Goal: Find specific page/section: Find specific page/section

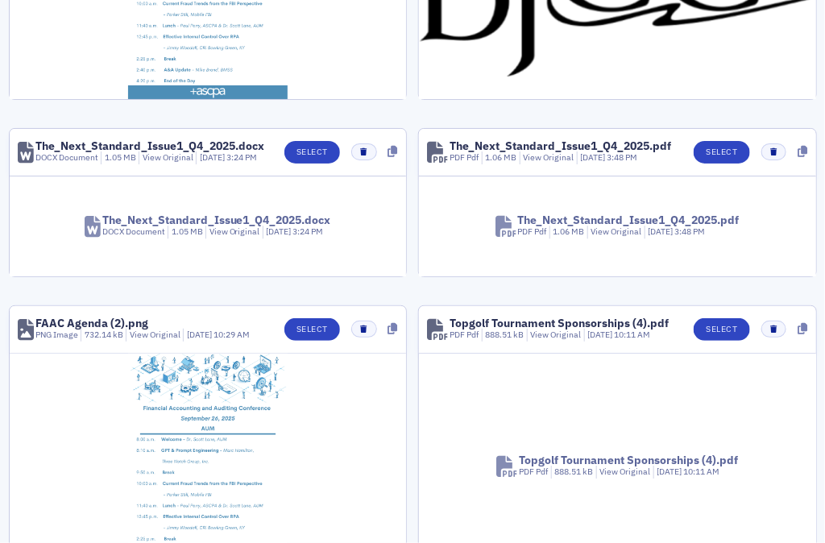
scroll to position [1774, 0]
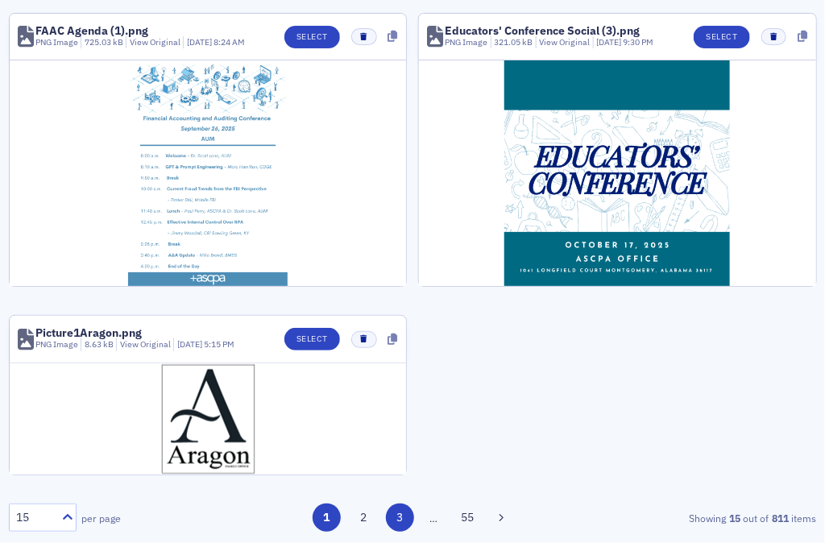
click at [400, 526] on button "3" at bounding box center [400, 518] width 28 height 28
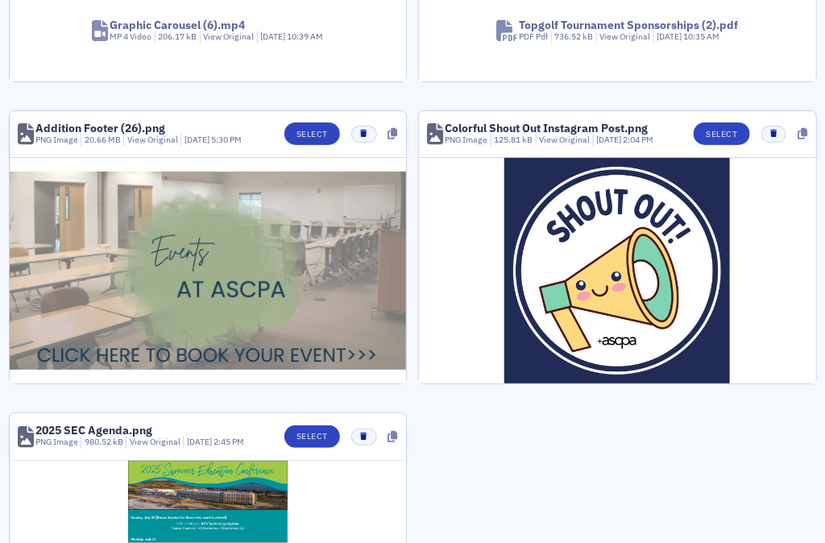
scroll to position [1752, 0]
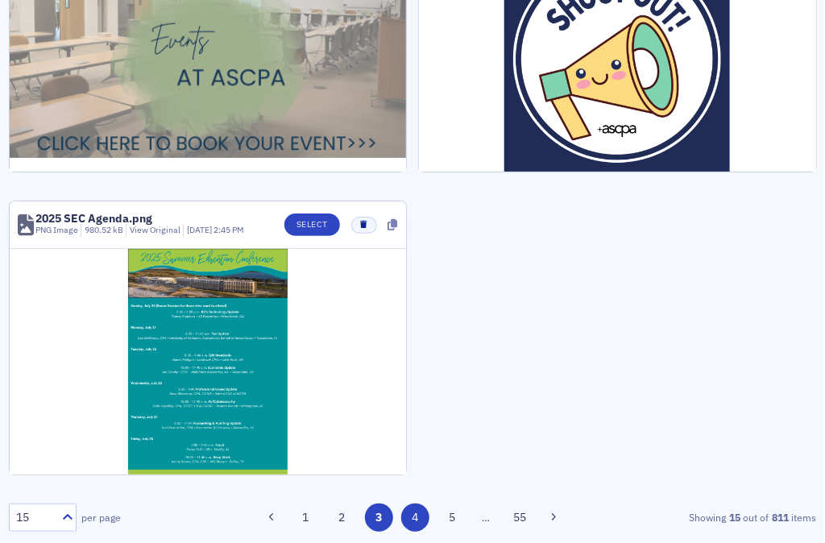
click at [404, 520] on button "4" at bounding box center [415, 518] width 28 height 28
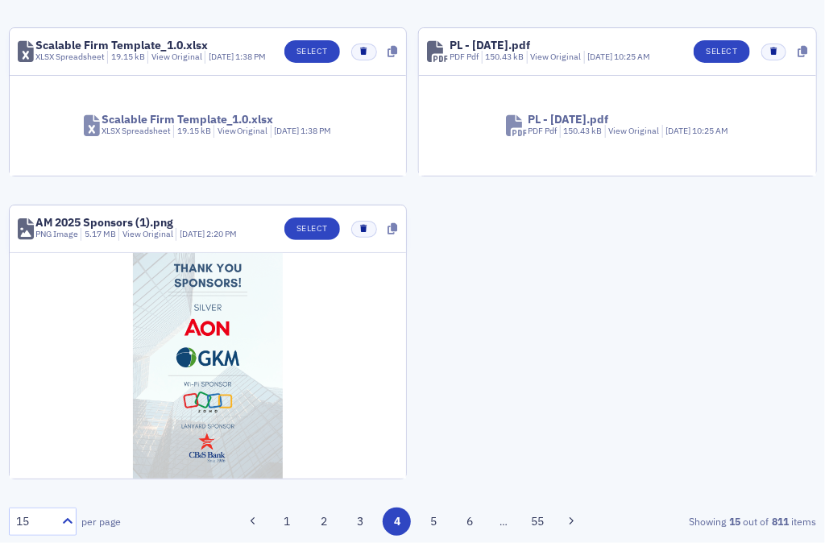
scroll to position [1685, 0]
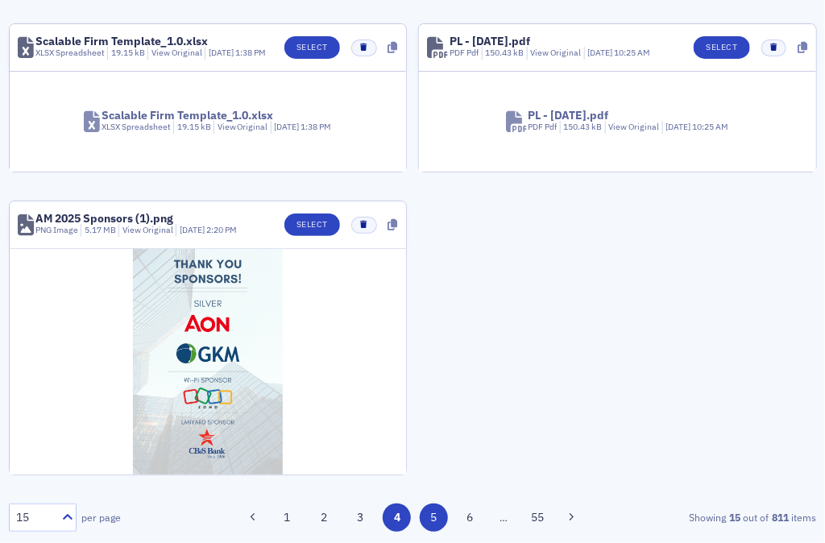
click at [435, 512] on button "5" at bounding box center [434, 518] width 28 height 28
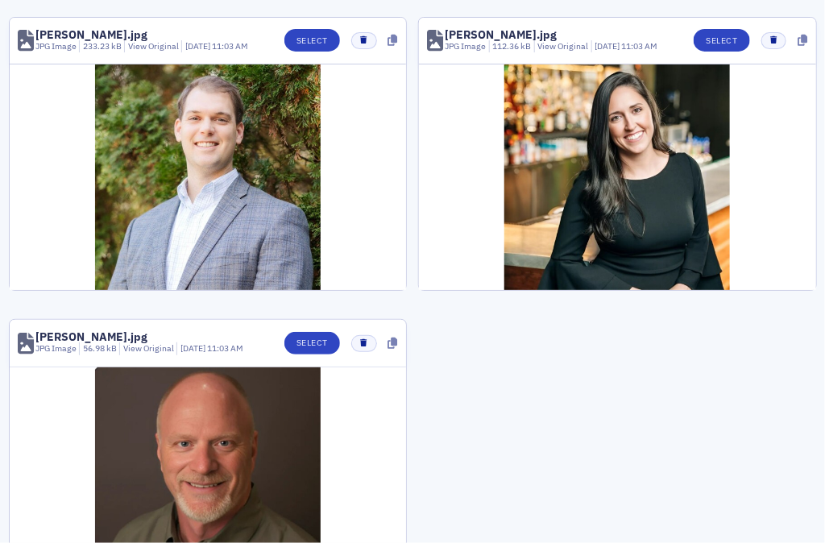
scroll to position [1939, 0]
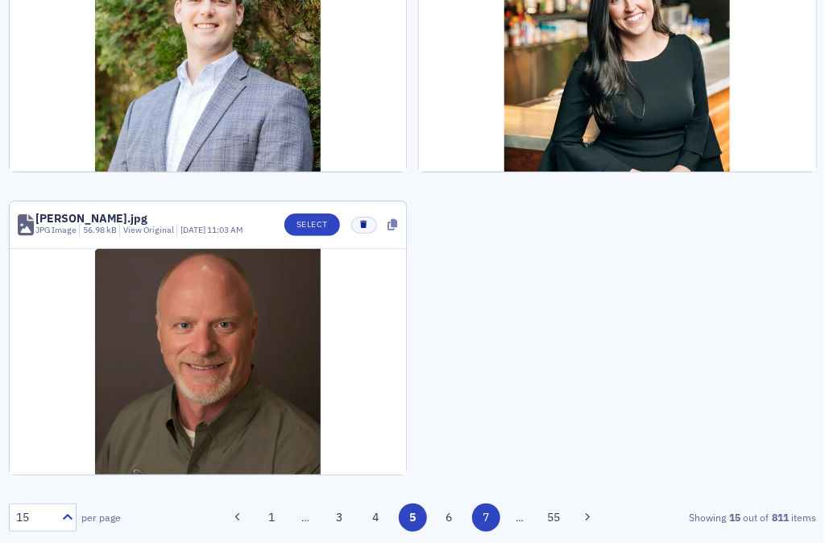
click at [480, 524] on button "7" at bounding box center [486, 518] width 28 height 28
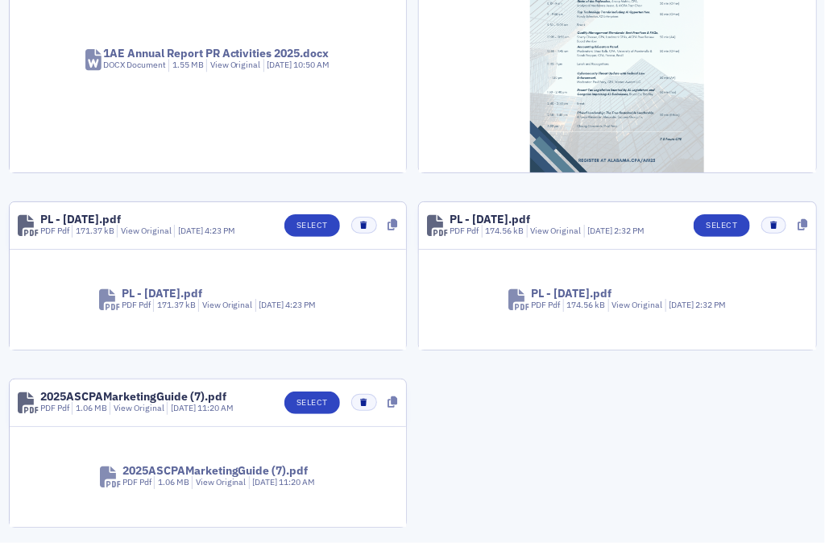
scroll to position [1558, 0]
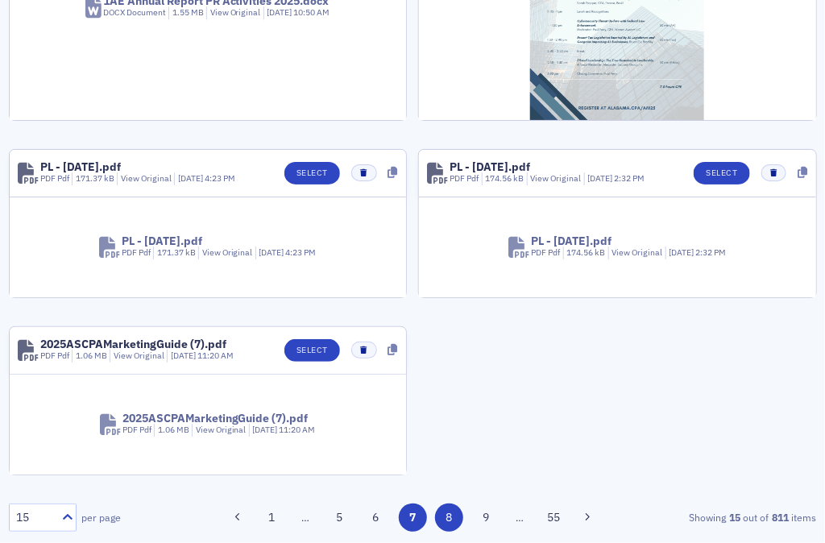
click at [443, 520] on button "8" at bounding box center [449, 518] width 28 height 28
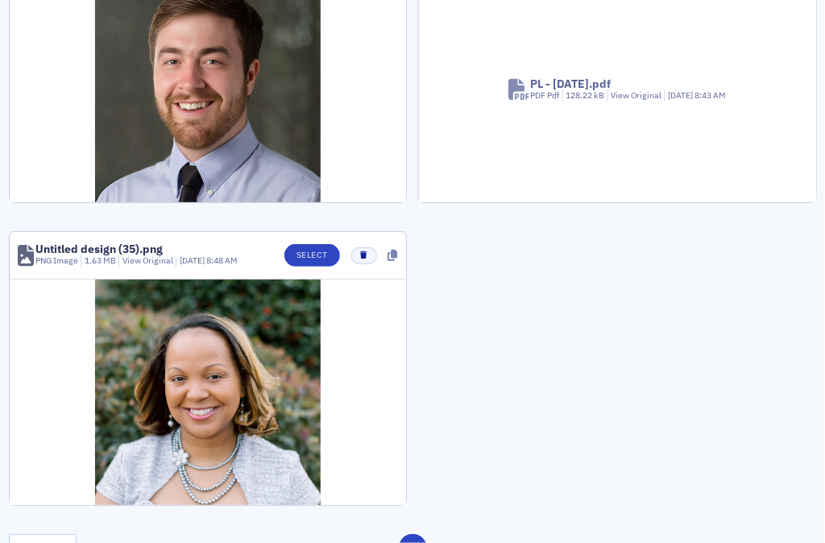
scroll to position [1925, 0]
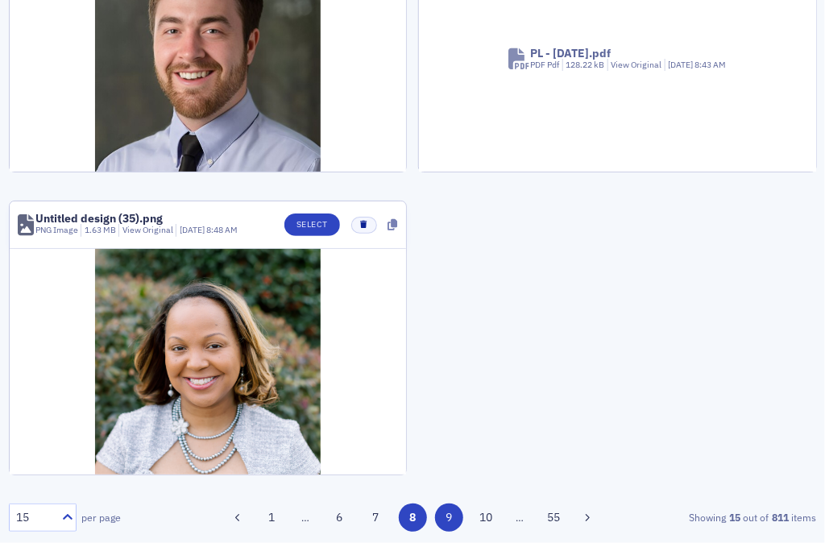
click at [435, 525] on button "9" at bounding box center [449, 518] width 28 height 28
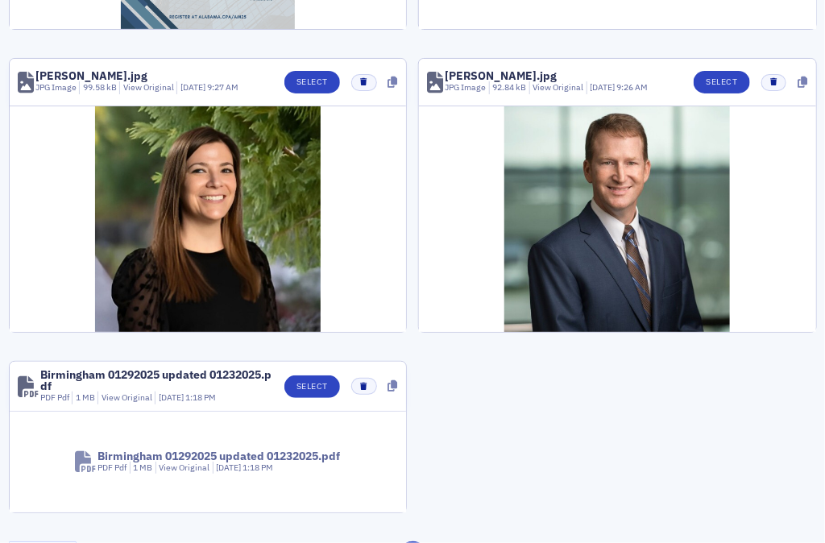
scroll to position [1666, 0]
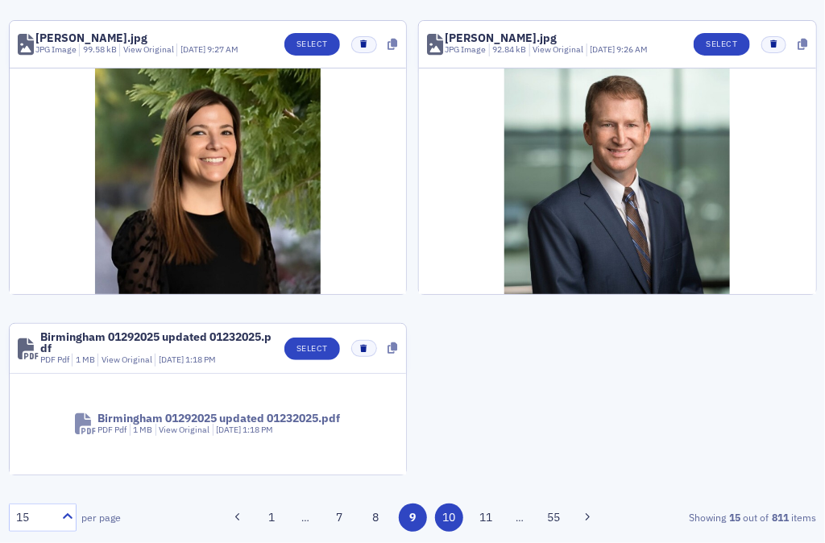
click at [436, 524] on button "10" at bounding box center [449, 518] width 28 height 28
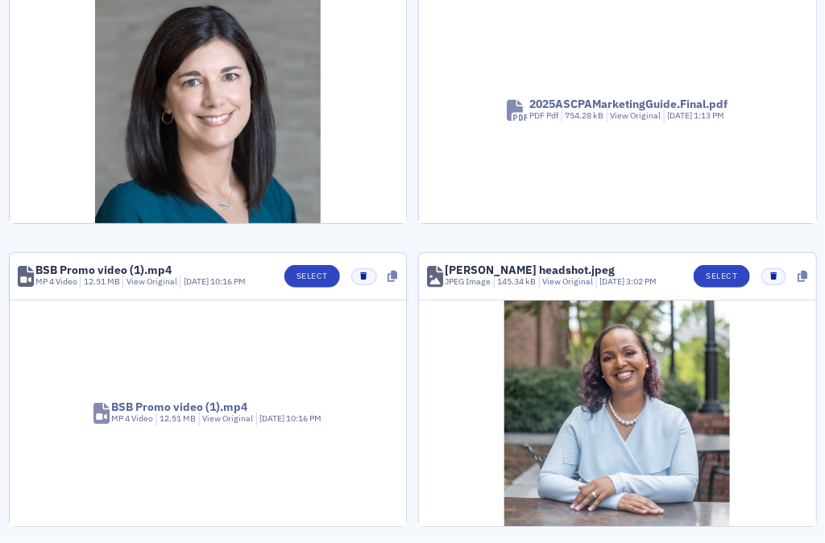
scroll to position [1760, 0]
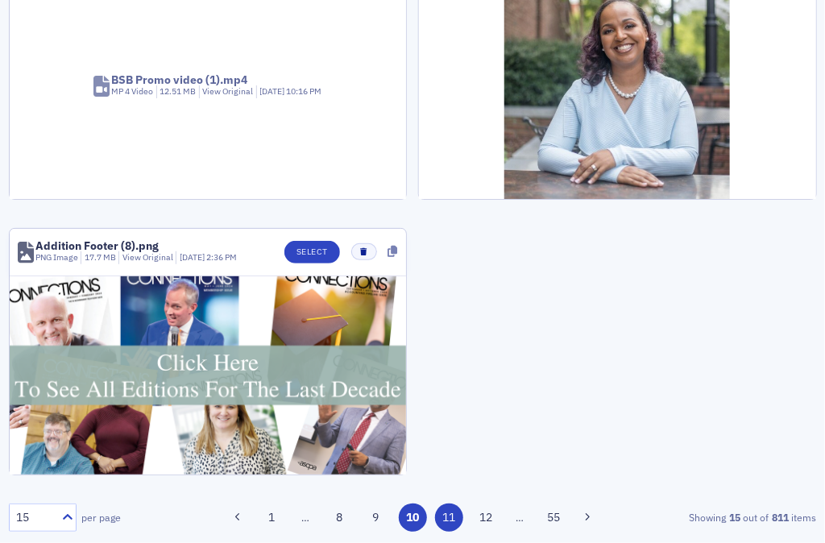
click at [448, 516] on button "11" at bounding box center [449, 518] width 28 height 28
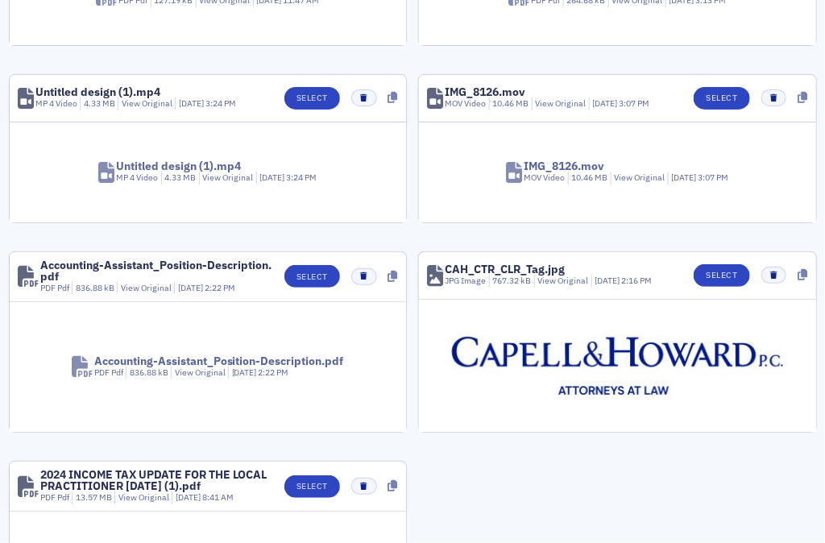
scroll to position [1585, 0]
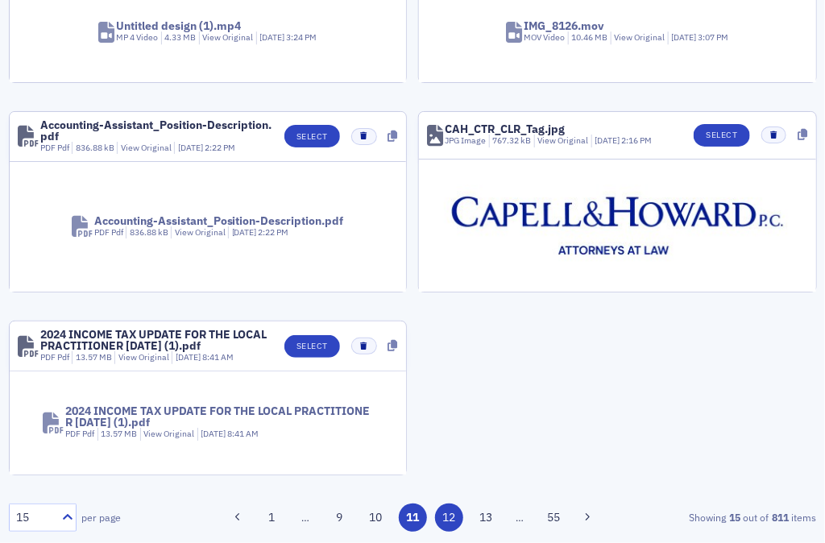
click at [444, 520] on button "12" at bounding box center [449, 518] width 28 height 28
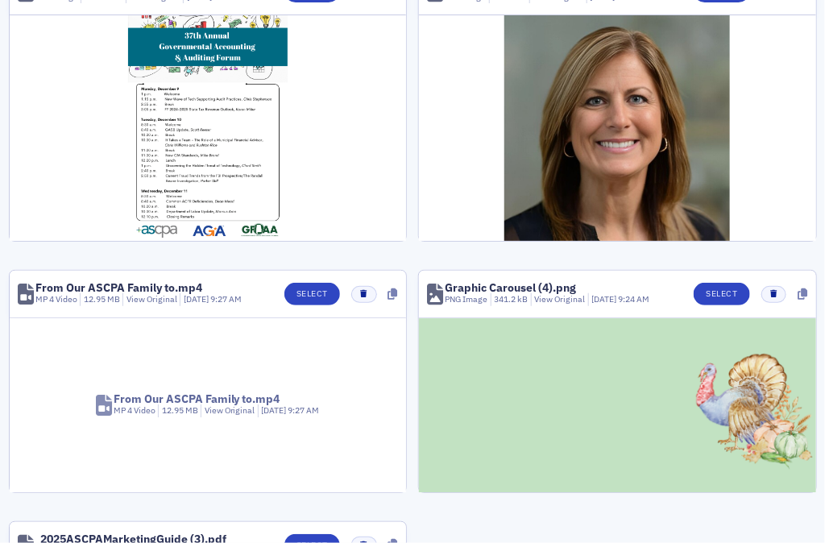
scroll to position [1565, 0]
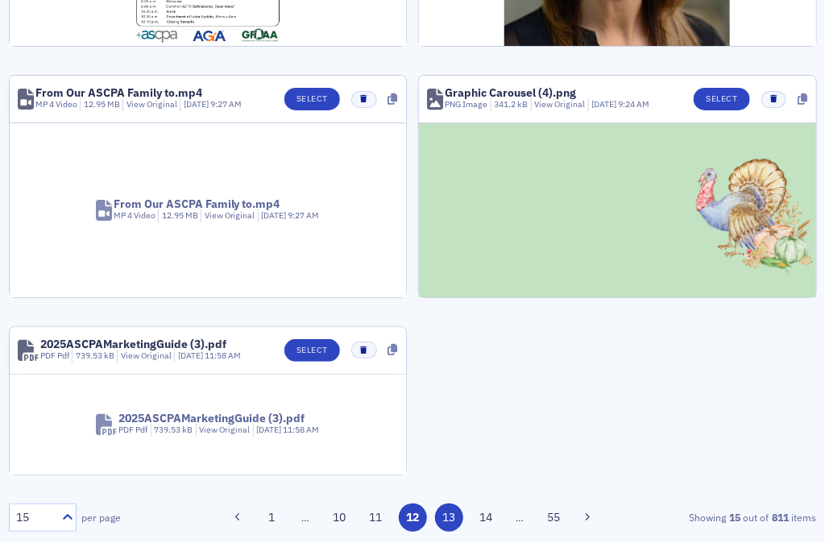
click at [435, 512] on button "13" at bounding box center [449, 518] width 28 height 28
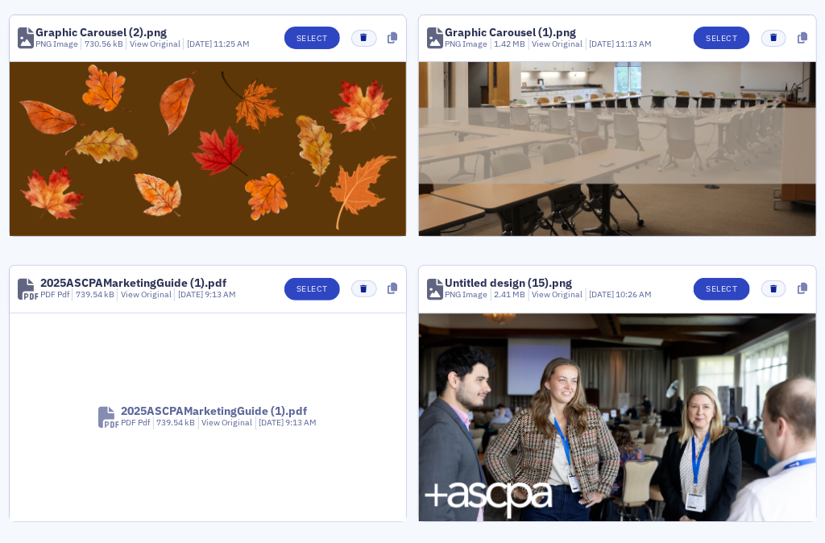
scroll to position [1921, 0]
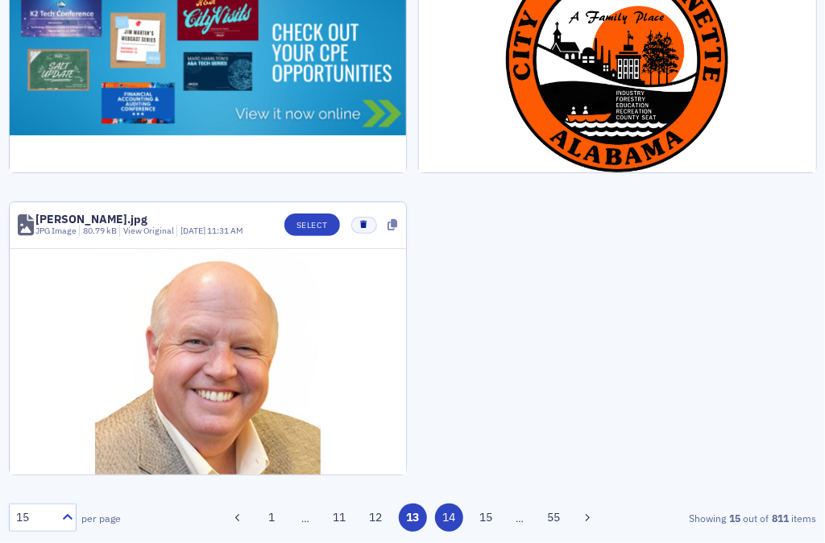
click at [450, 506] on button "14" at bounding box center [449, 518] width 28 height 28
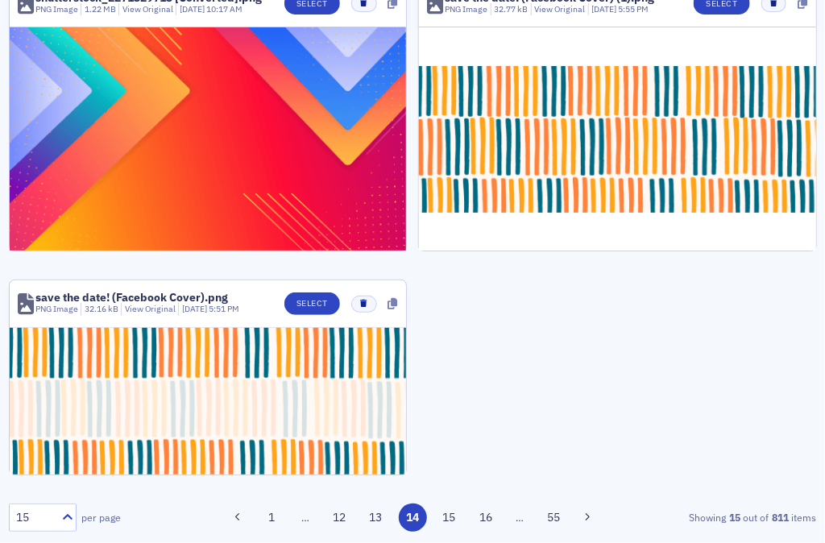
scroll to position [1859, 0]
click at [446, 524] on button "15" at bounding box center [449, 518] width 28 height 28
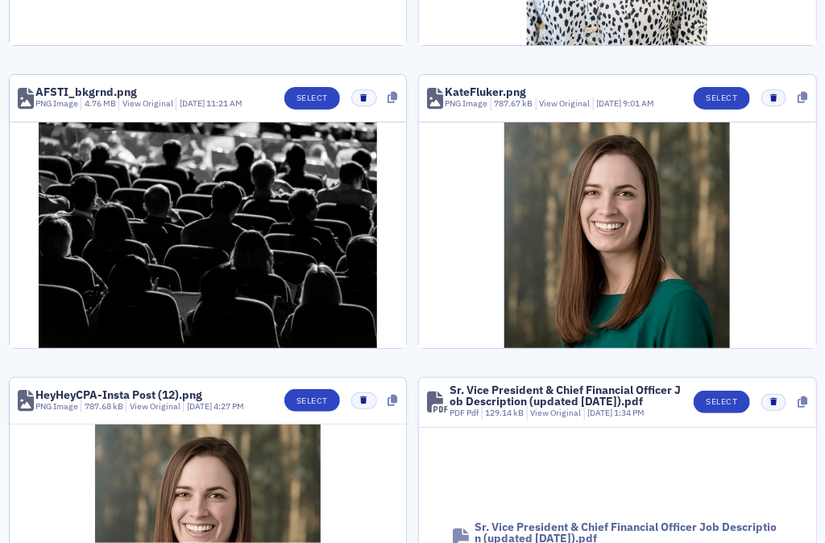
scroll to position [1918, 0]
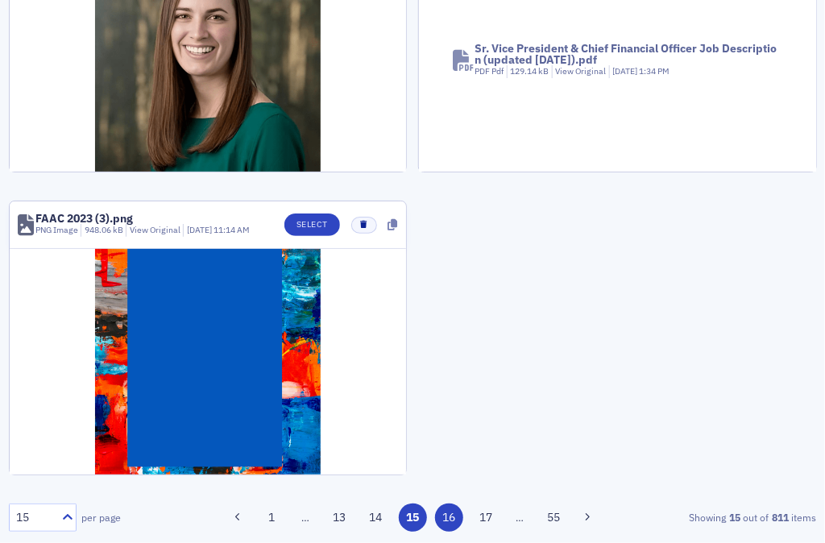
click at [441, 524] on button "16" at bounding box center [449, 518] width 28 height 28
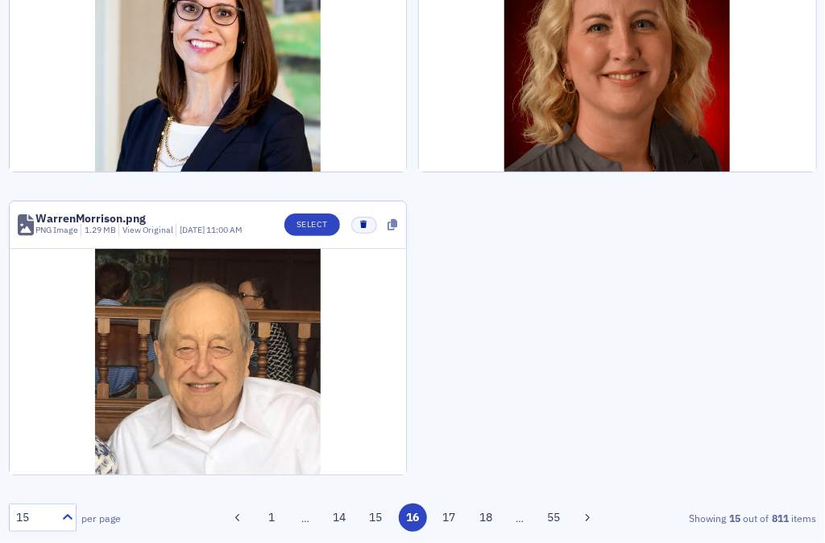
scroll to position [1962, 0]
click at [441, 520] on button "17" at bounding box center [449, 518] width 28 height 28
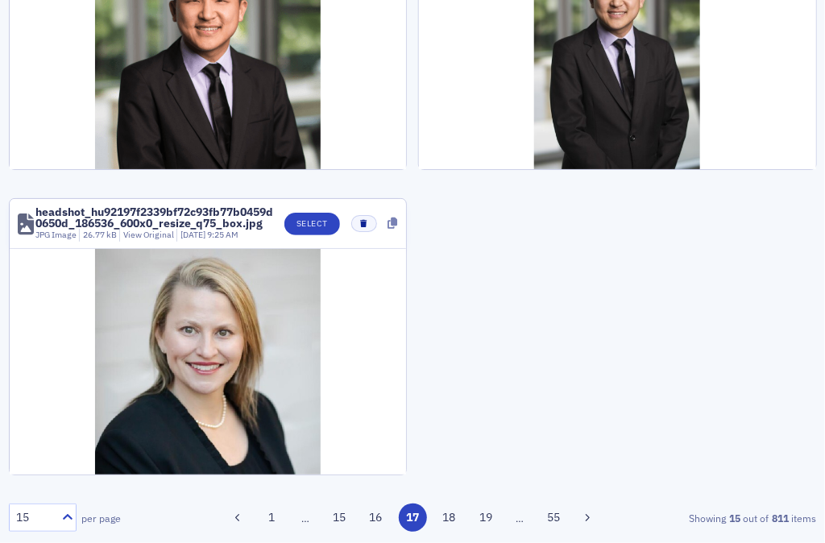
scroll to position [2072, 0]
click at [435, 521] on button "18" at bounding box center [449, 518] width 28 height 28
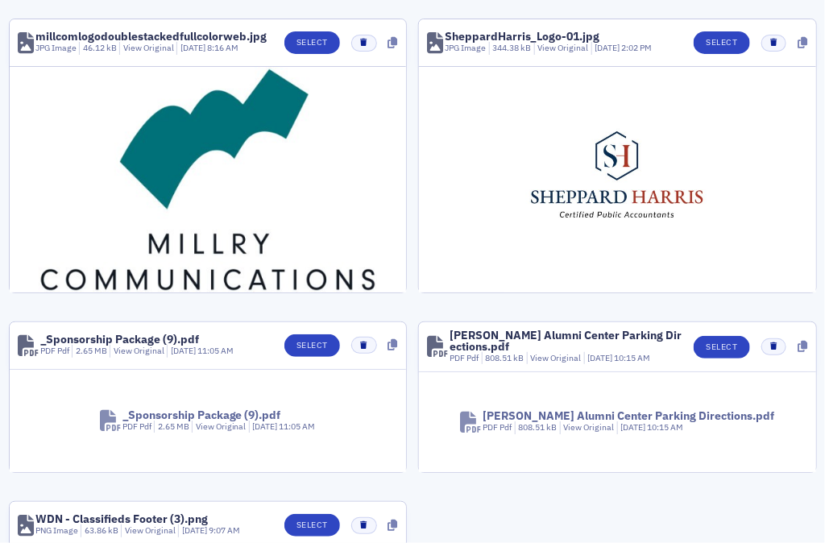
scroll to position [1853, 0]
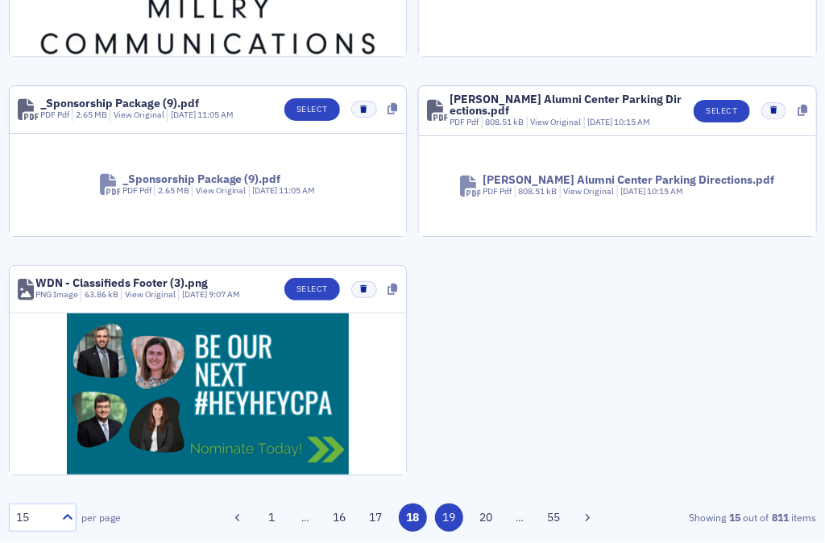
click at [438, 520] on button "19" at bounding box center [449, 518] width 28 height 28
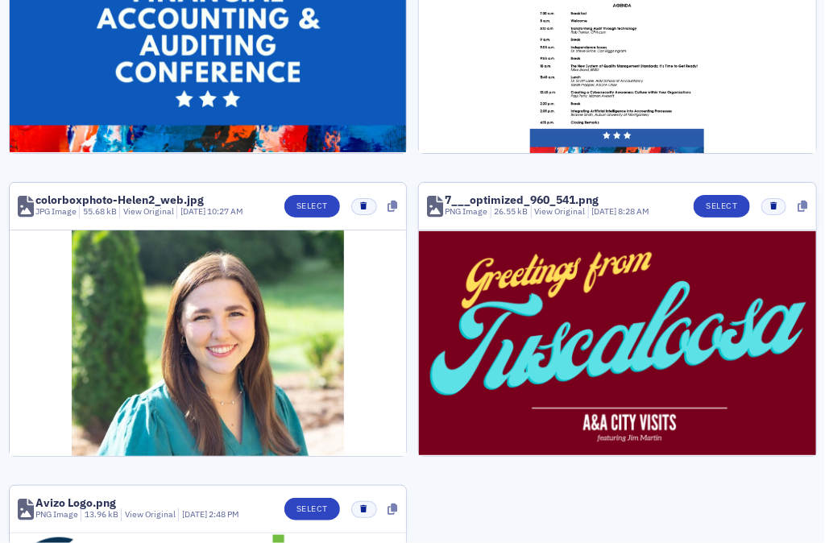
scroll to position [1745, 0]
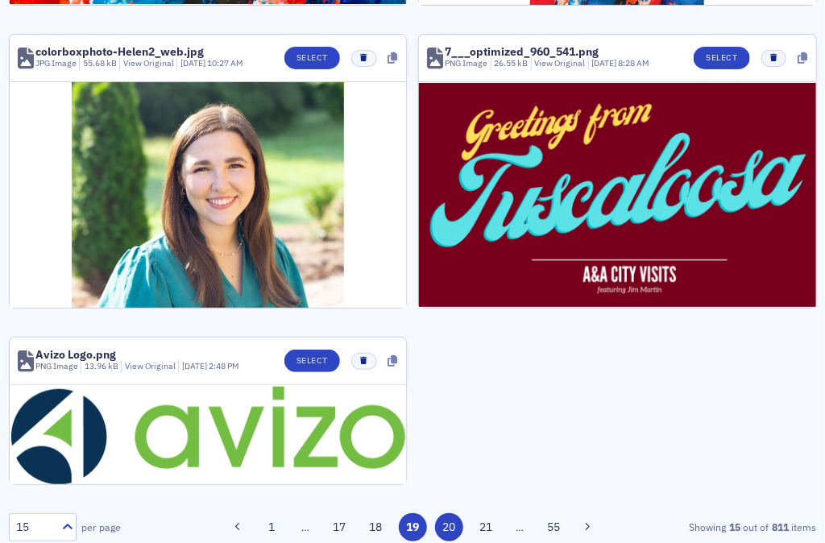
click at [435, 525] on button "20" at bounding box center [449, 527] width 28 height 28
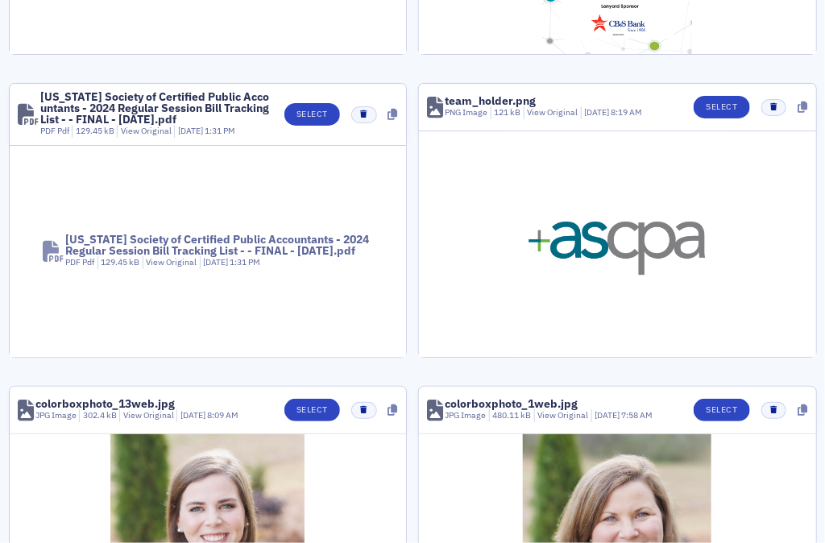
scroll to position [1919, 0]
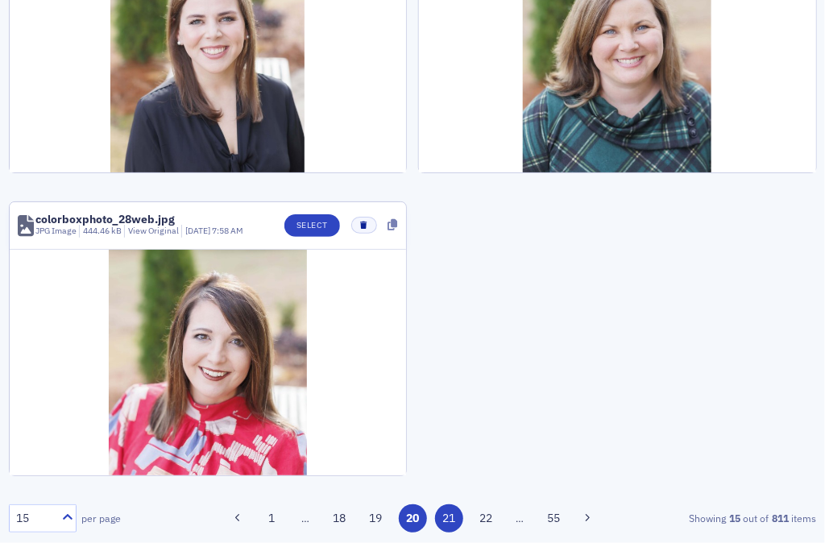
click at [436, 517] on button "21" at bounding box center [449, 518] width 28 height 28
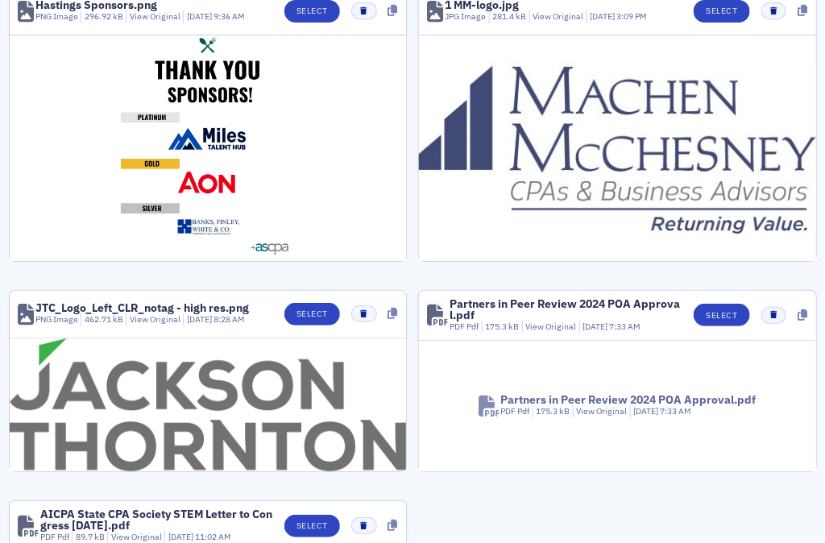
scroll to position [1589, 0]
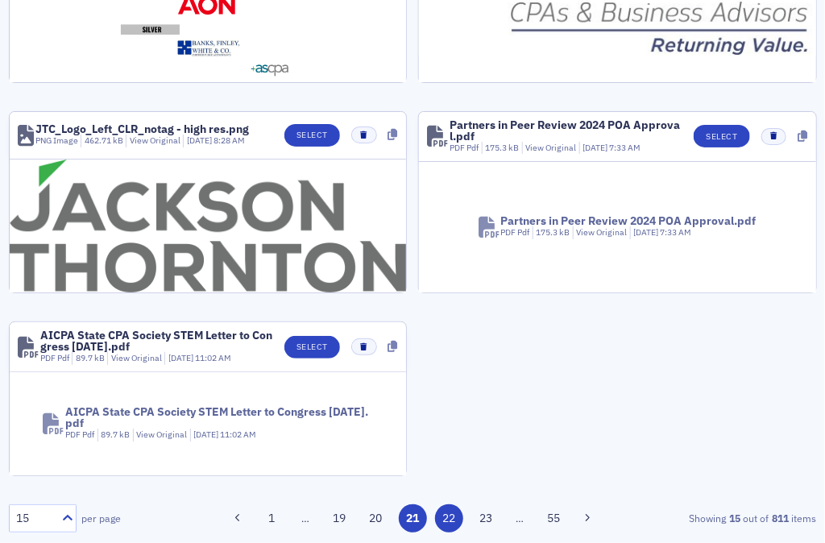
click at [439, 517] on button "22" at bounding box center [449, 518] width 28 height 28
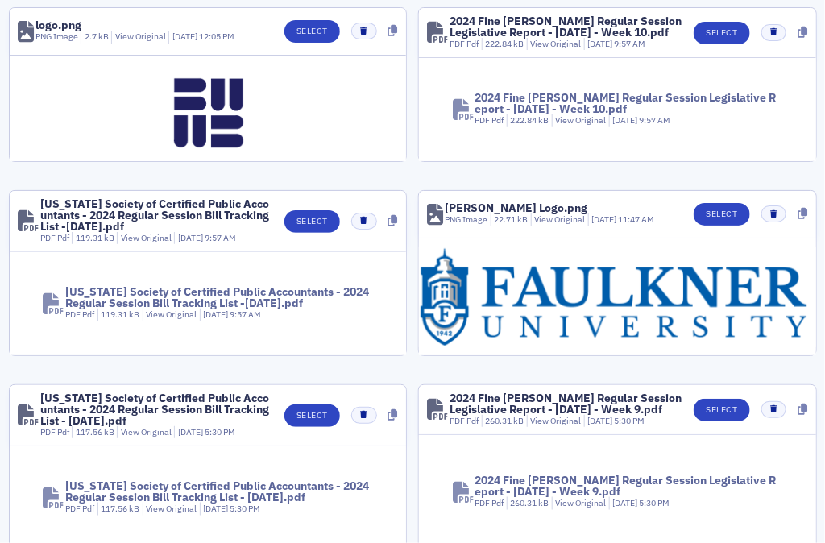
scroll to position [0, 0]
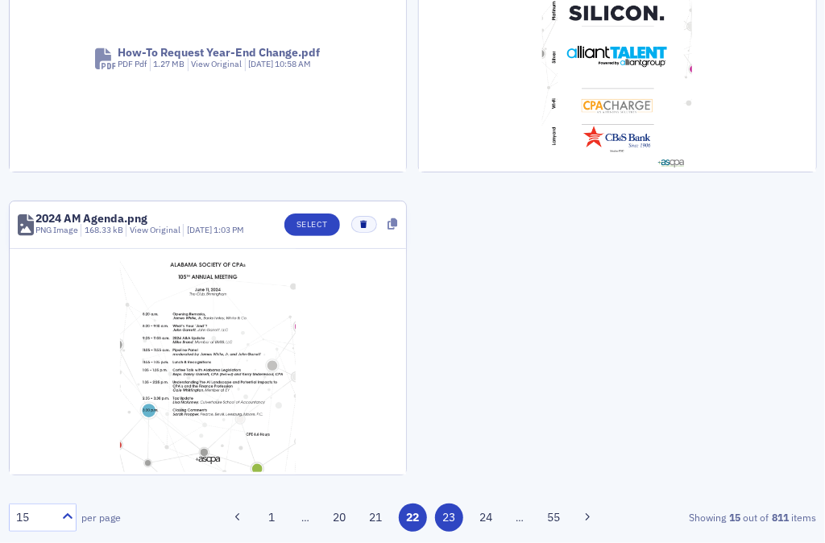
click at [446, 519] on button "23" at bounding box center [449, 518] width 28 height 28
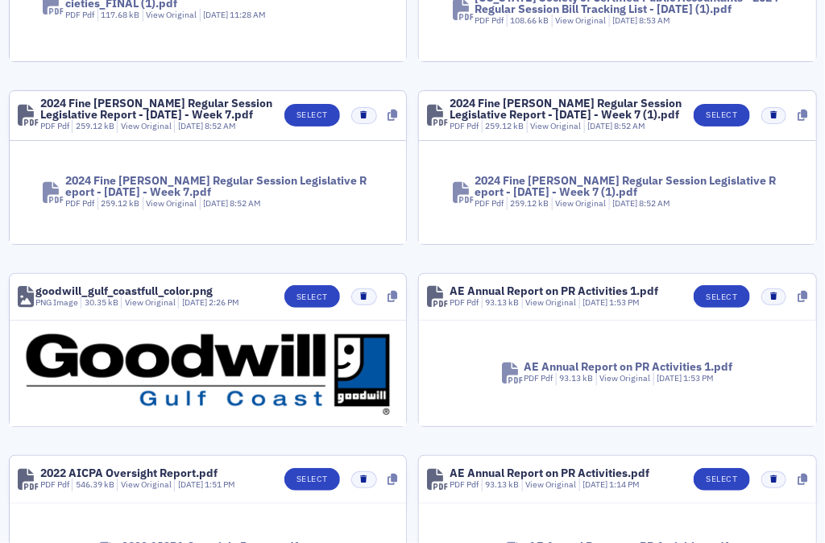
scroll to position [325, 0]
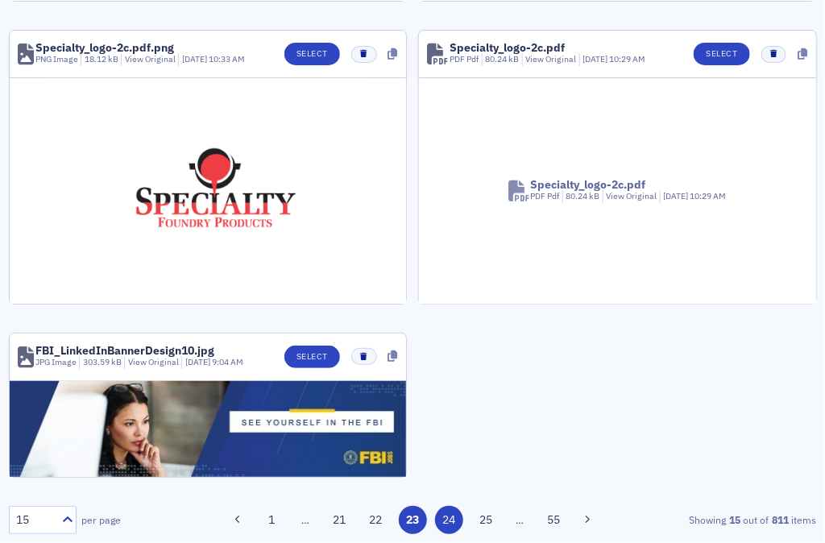
click at [449, 506] on button "24" at bounding box center [449, 520] width 28 height 28
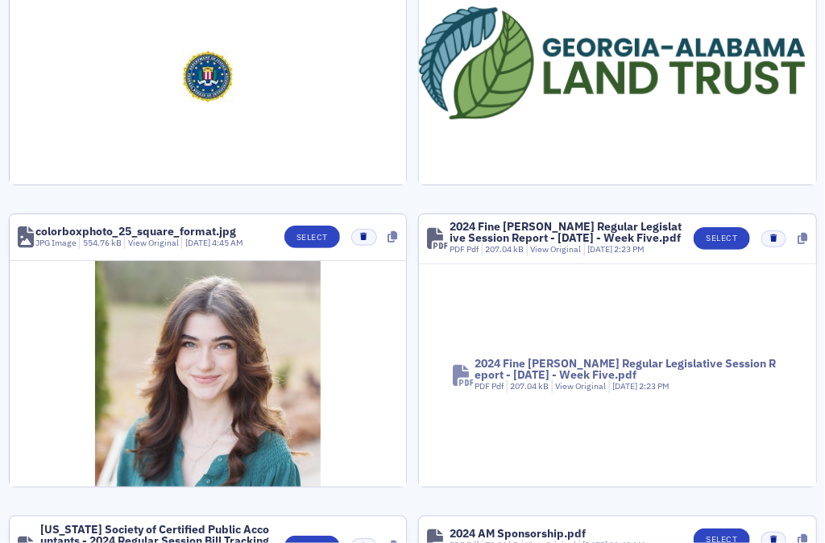
scroll to position [343, 0]
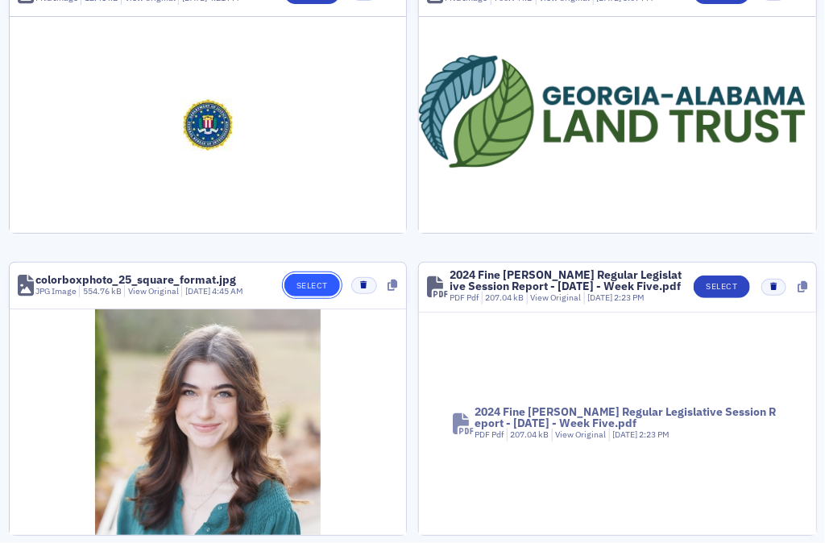
click at [324, 278] on button "Select" at bounding box center [312, 285] width 56 height 23
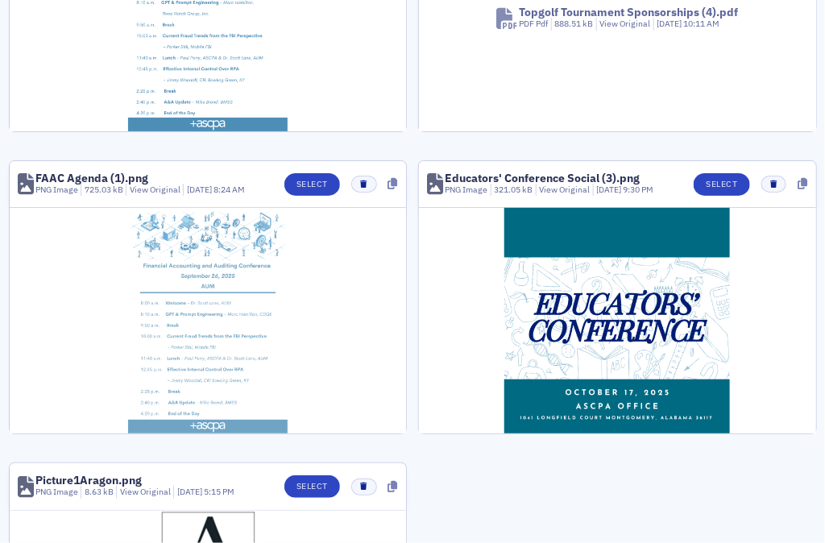
scroll to position [1774, 0]
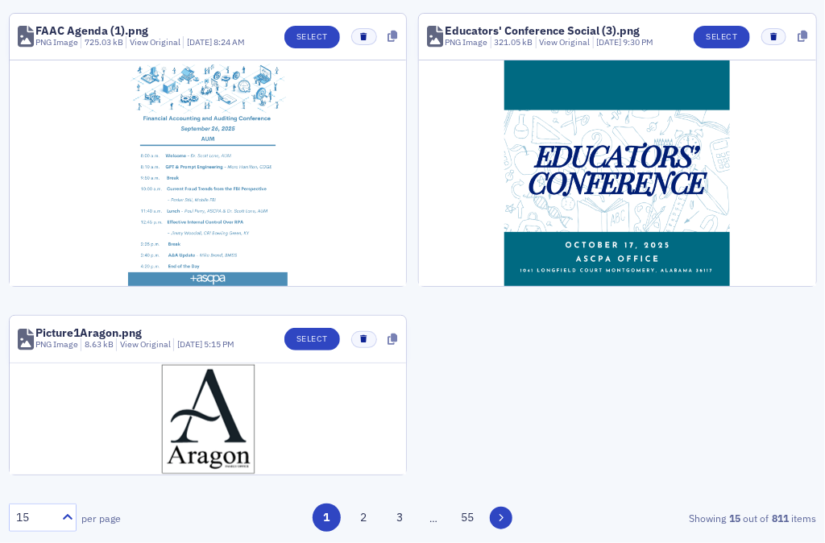
click at [499, 517] on button at bounding box center [501, 518] width 23 height 23
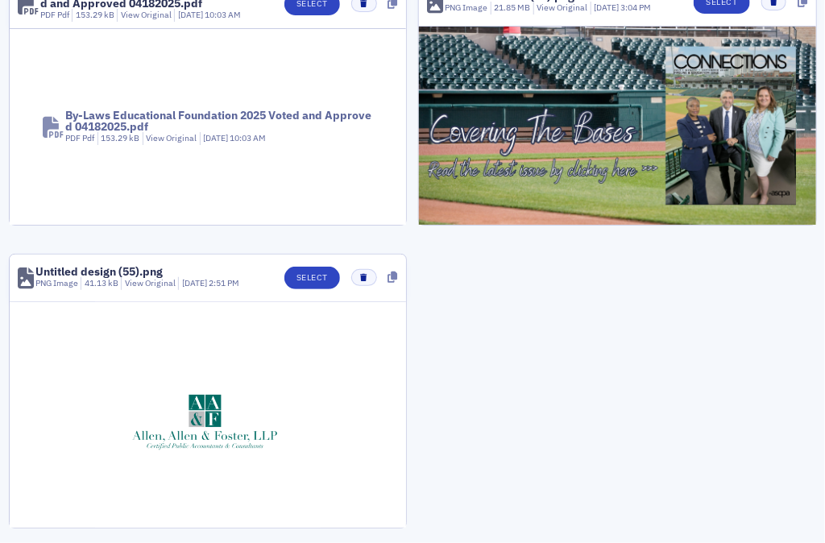
scroll to position [1894, 0]
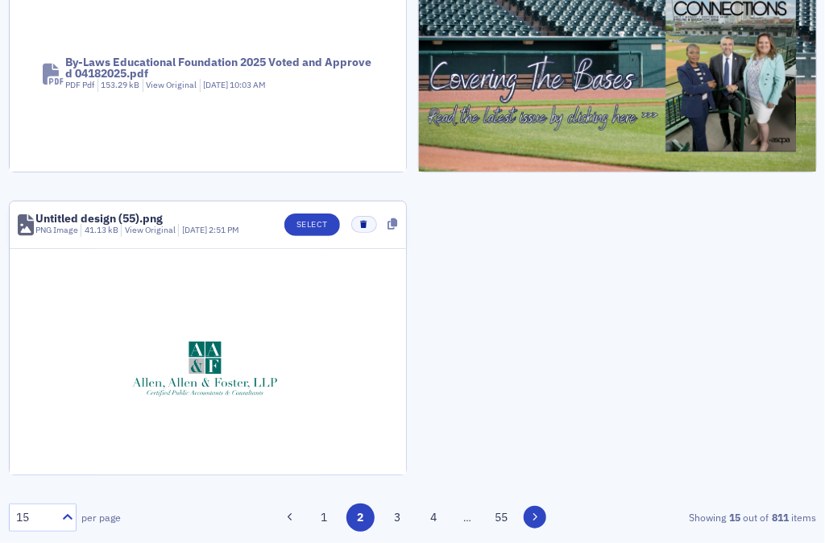
click at [526, 522] on button at bounding box center [535, 517] width 23 height 23
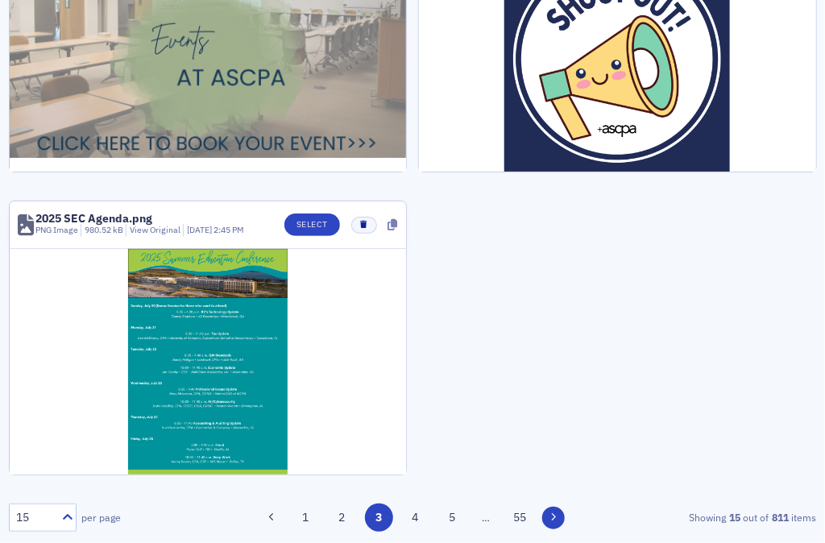
click at [550, 520] on icon at bounding box center [553, 517] width 6 height 10
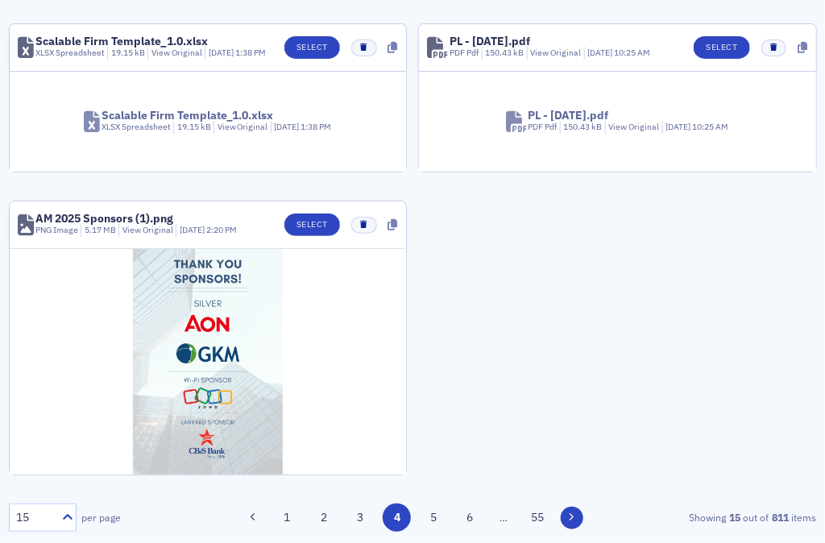
scroll to position [1685, 0]
click at [566, 529] on div "15 per page 1 2 3 4 5 6 … 55 Showing 15 out of 811 items" at bounding box center [413, 518] width 808 height 28
click at [564, 516] on div "Showing 15 out of 811 items" at bounding box center [687, 517] width 258 height 15
click at [567, 525] on button at bounding box center [572, 518] width 23 height 23
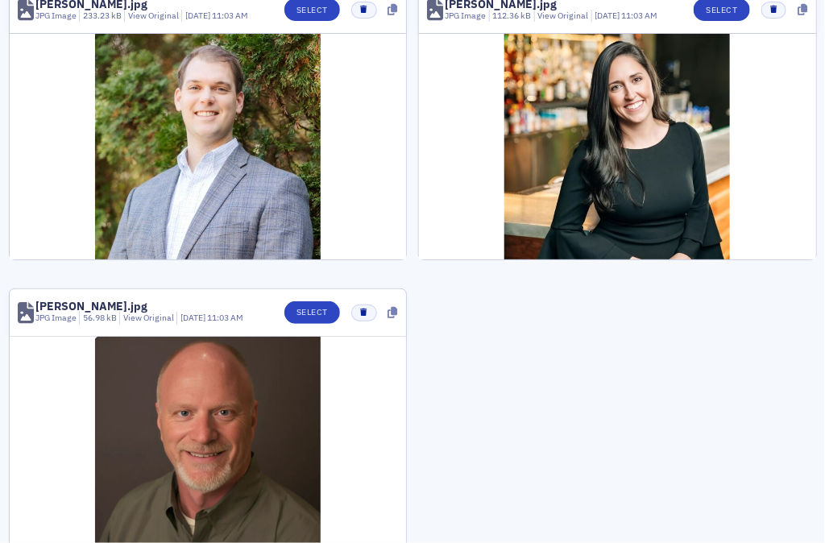
scroll to position [1939, 0]
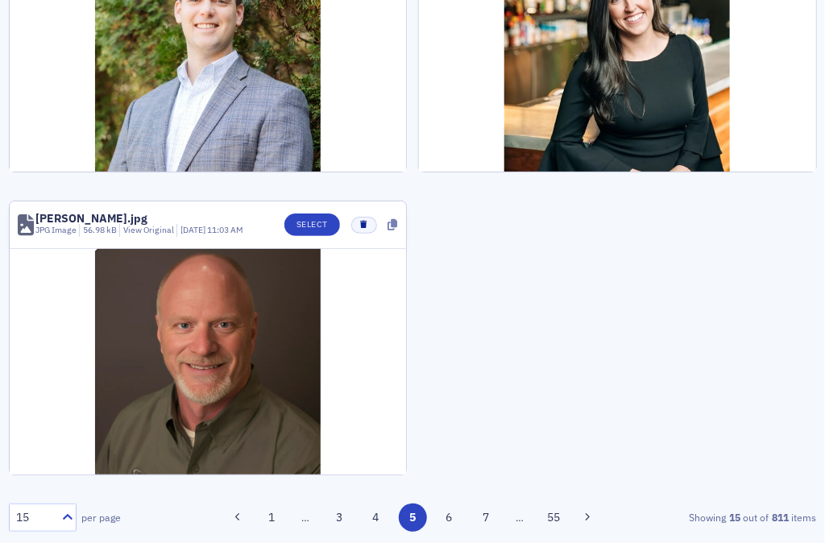
click at [509, 519] on span "…" at bounding box center [519, 517] width 23 height 15
click at [478, 516] on button "7" at bounding box center [486, 518] width 28 height 28
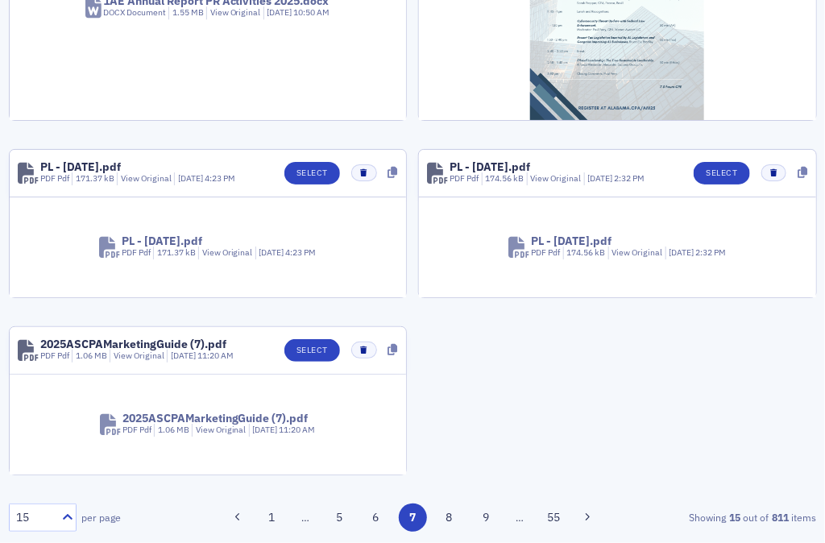
scroll to position [1558, 0]
click at [478, 516] on button "9" at bounding box center [486, 518] width 28 height 28
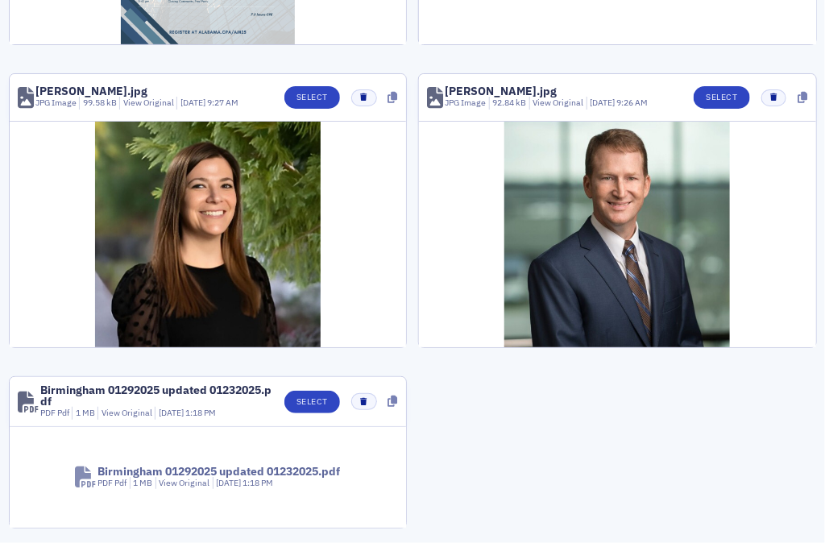
scroll to position [1666, 0]
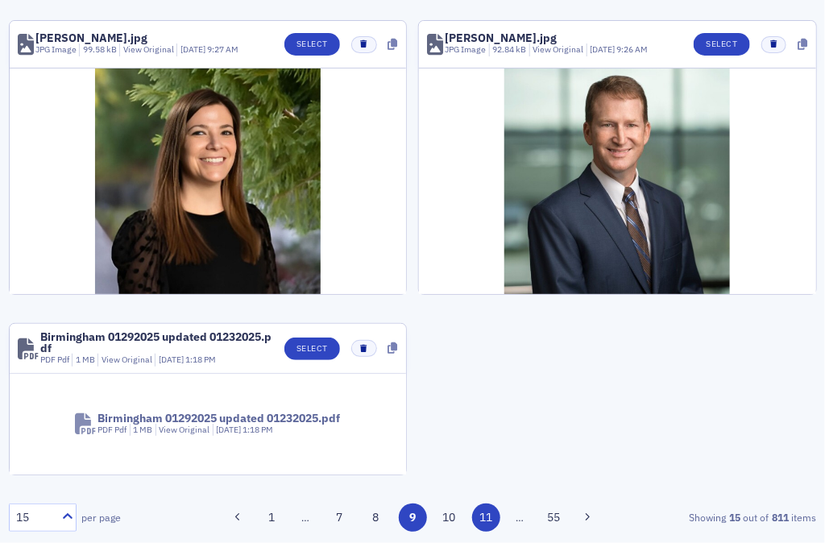
click at [482, 514] on button "11" at bounding box center [486, 518] width 28 height 28
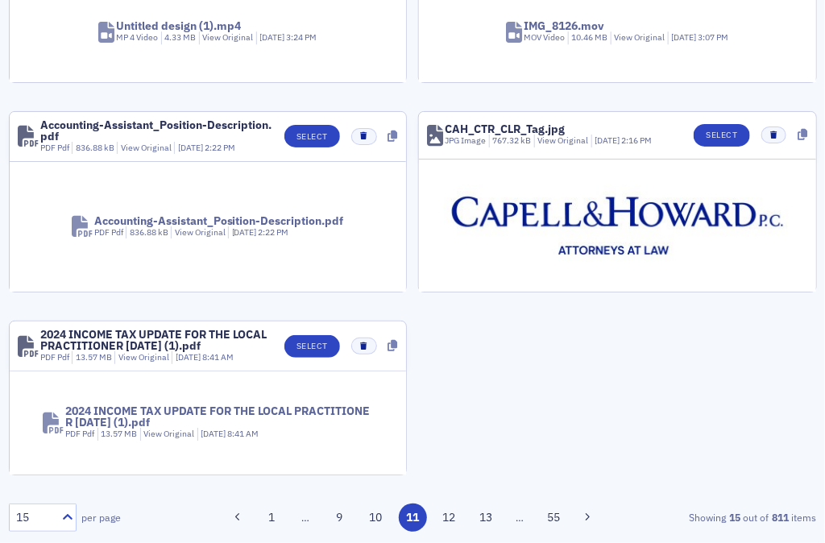
click at [482, 514] on button "13" at bounding box center [486, 518] width 28 height 28
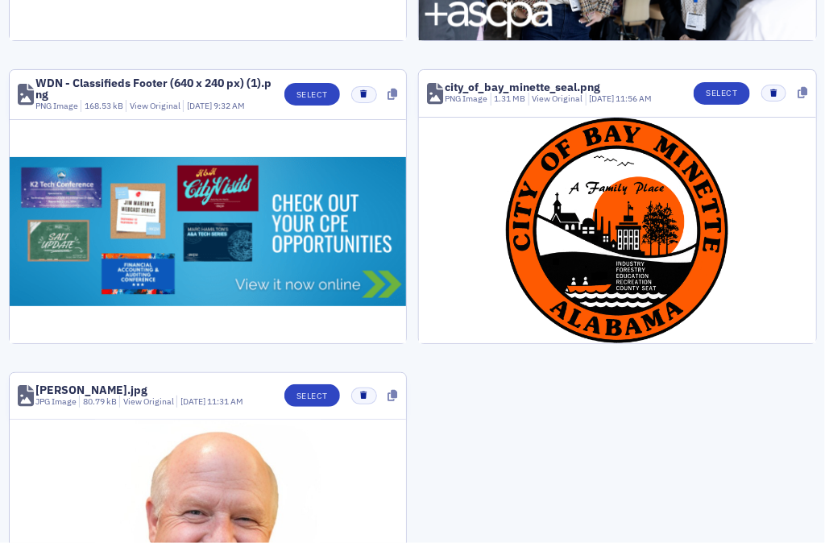
scroll to position [1921, 0]
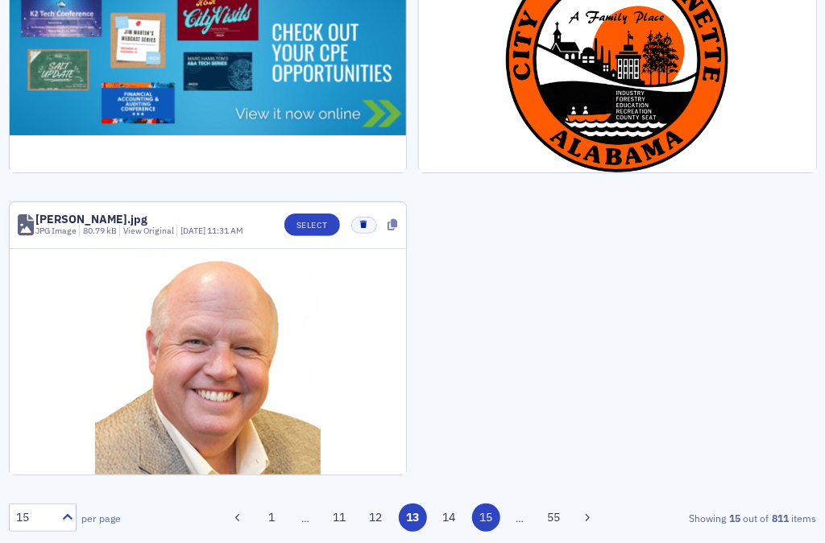
click at [473, 524] on button "15" at bounding box center [486, 518] width 28 height 28
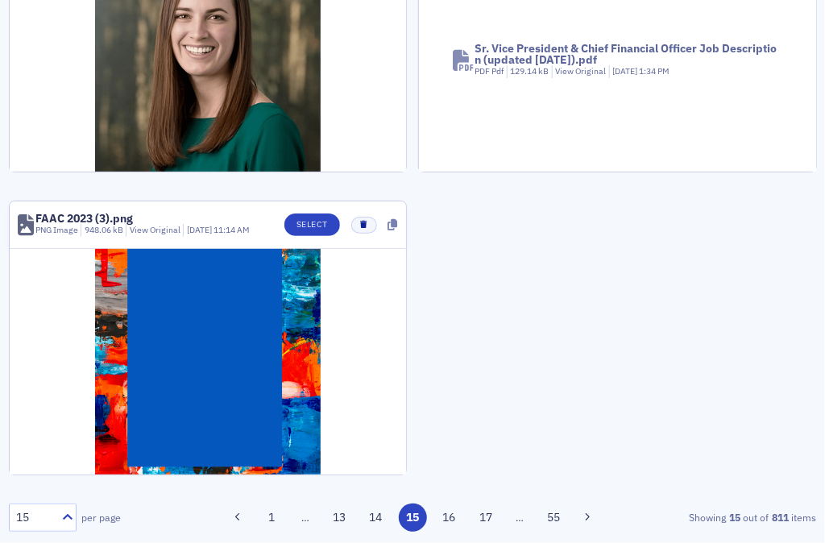
scroll to position [1918, 0]
click at [473, 524] on button "17" at bounding box center [486, 518] width 28 height 28
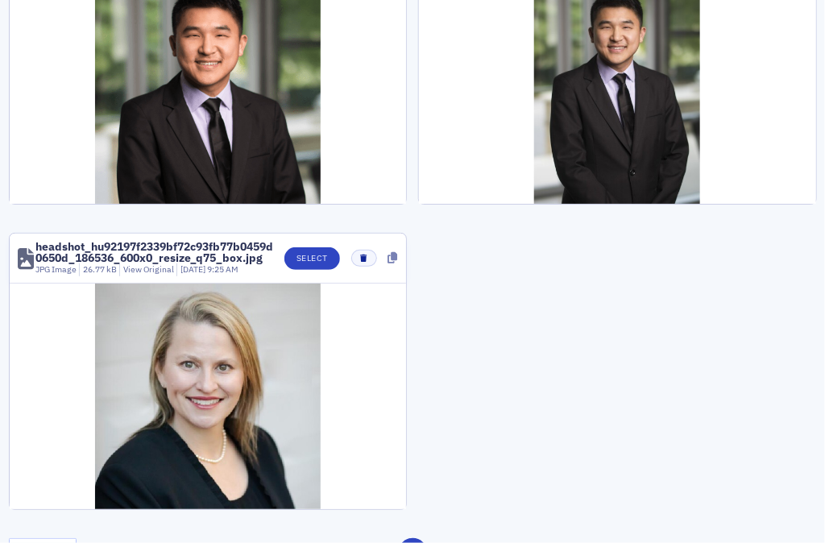
scroll to position [2072, 0]
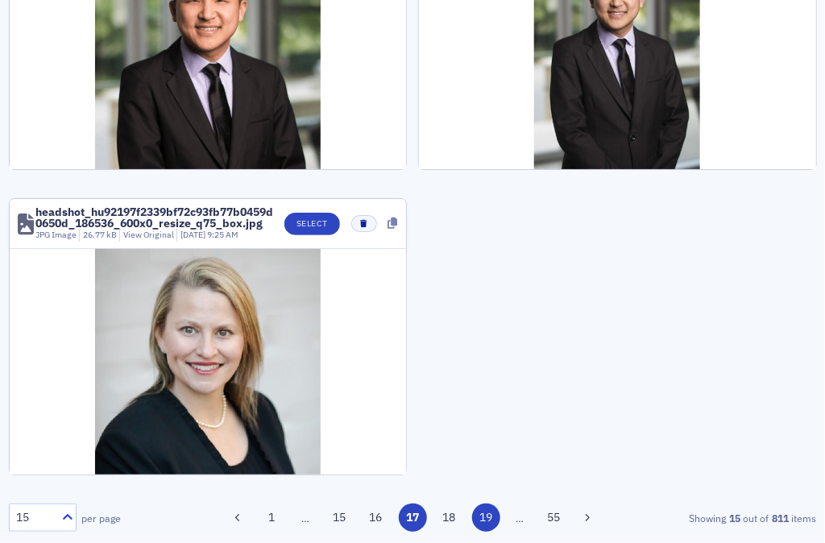
click at [485, 524] on button "19" at bounding box center [486, 518] width 28 height 28
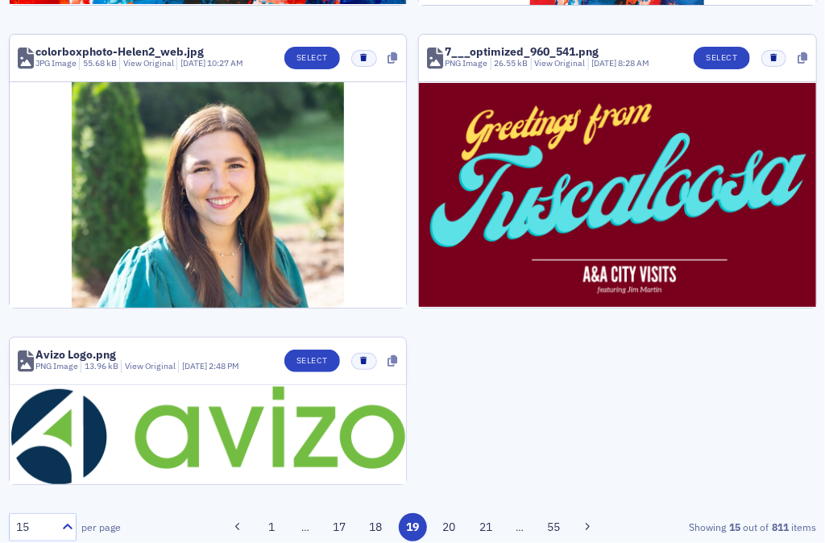
click at [485, 524] on button "21" at bounding box center [486, 527] width 28 height 28
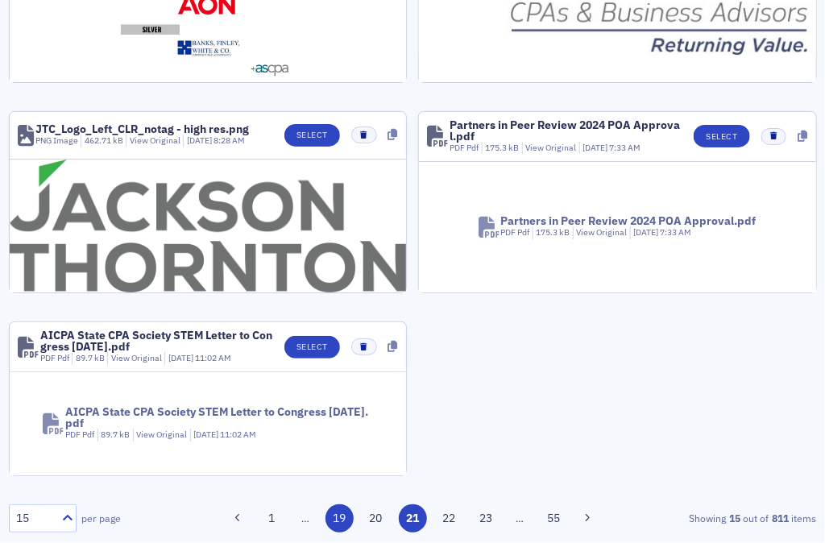
click at [485, 524] on button "23" at bounding box center [486, 518] width 28 height 28
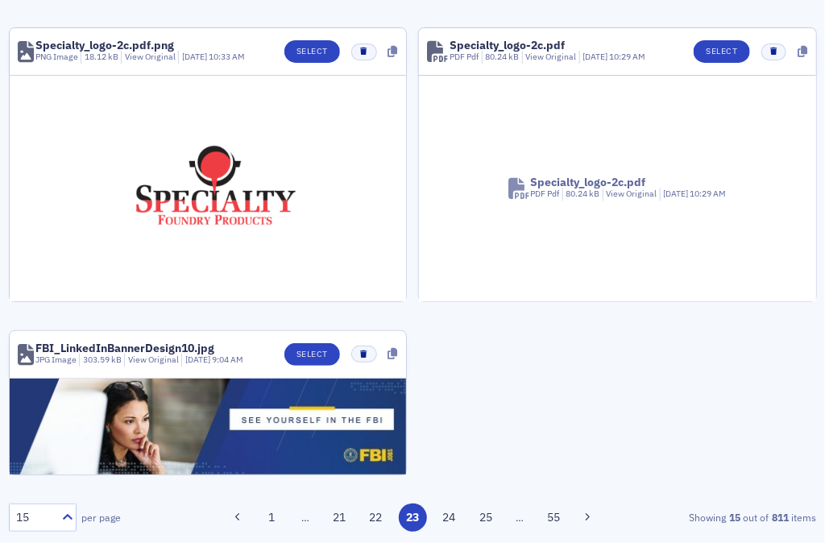
scroll to position [1310, 0]
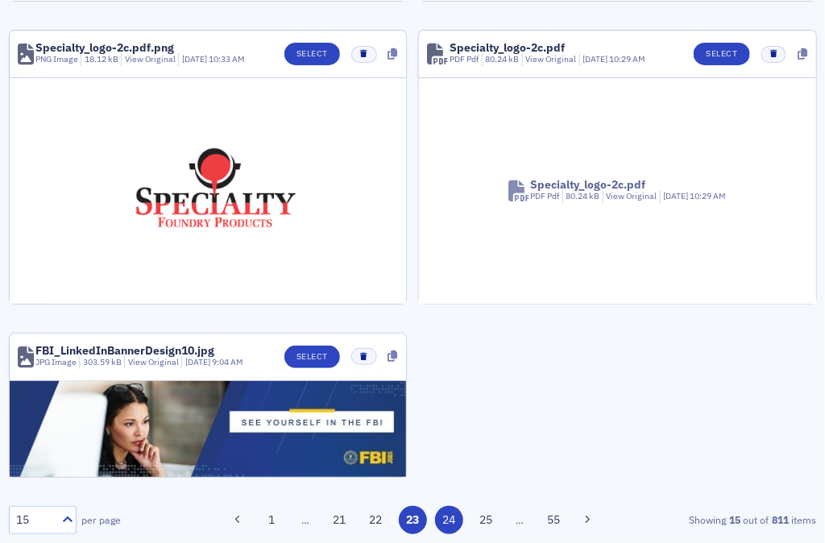
click at [438, 516] on button "24" at bounding box center [449, 520] width 28 height 28
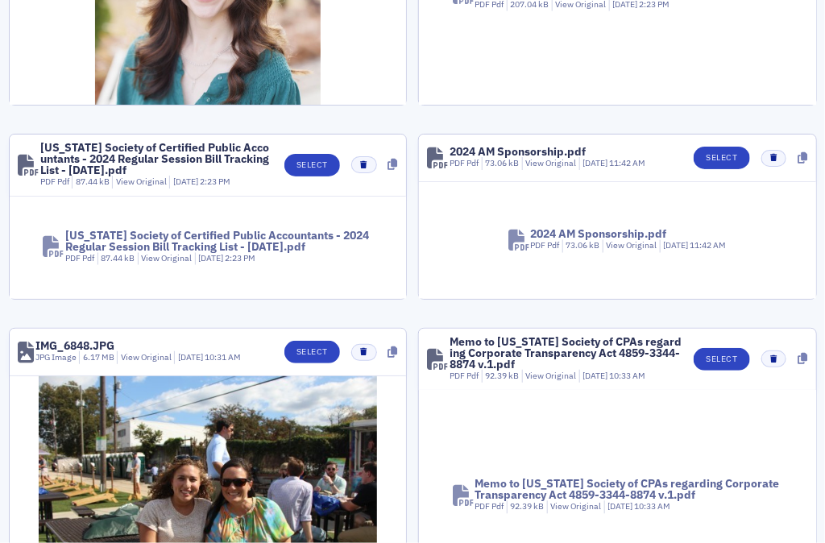
scroll to position [325, 0]
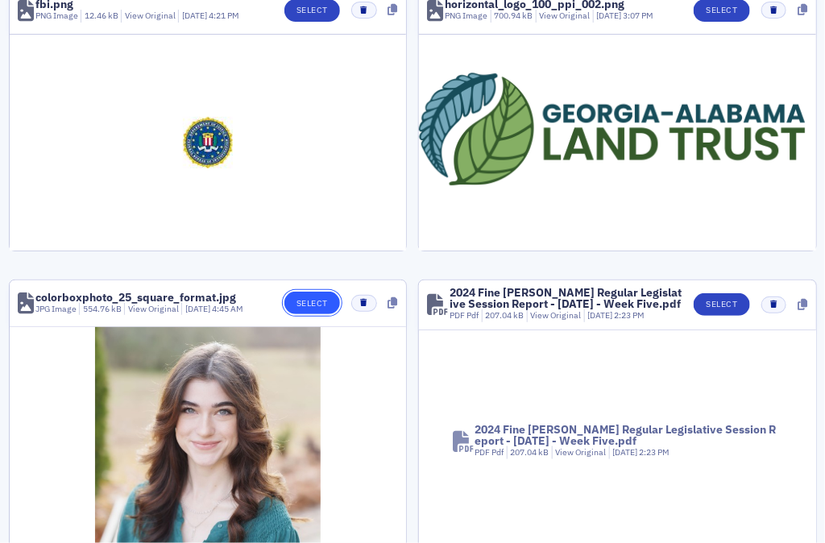
click at [313, 295] on button "Select" at bounding box center [312, 303] width 56 height 23
